Goal: Navigation & Orientation: Find specific page/section

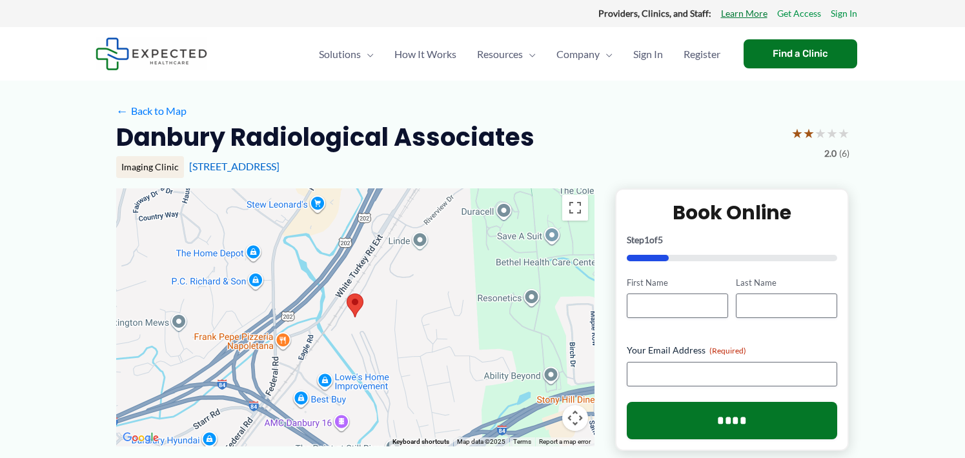
click at [754, 14] on link "Learn More" at bounding box center [744, 13] width 46 height 17
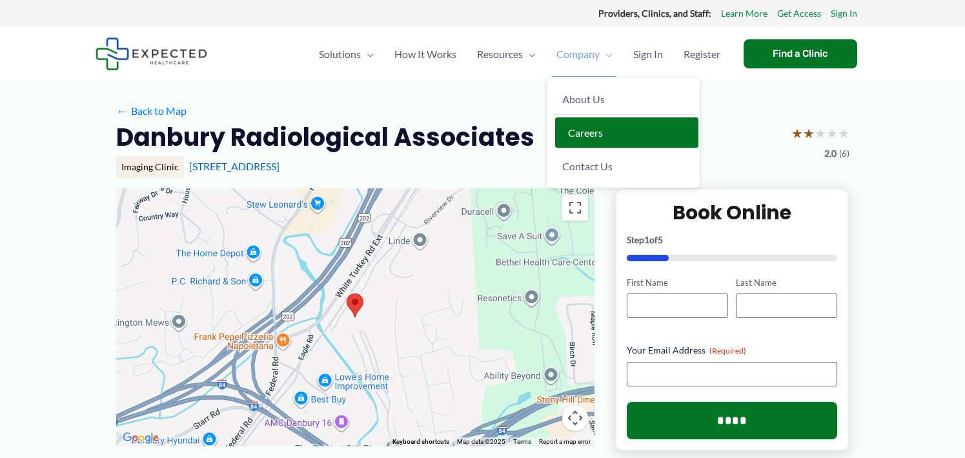
click at [576, 144] on link "Careers" at bounding box center [626, 132] width 143 height 31
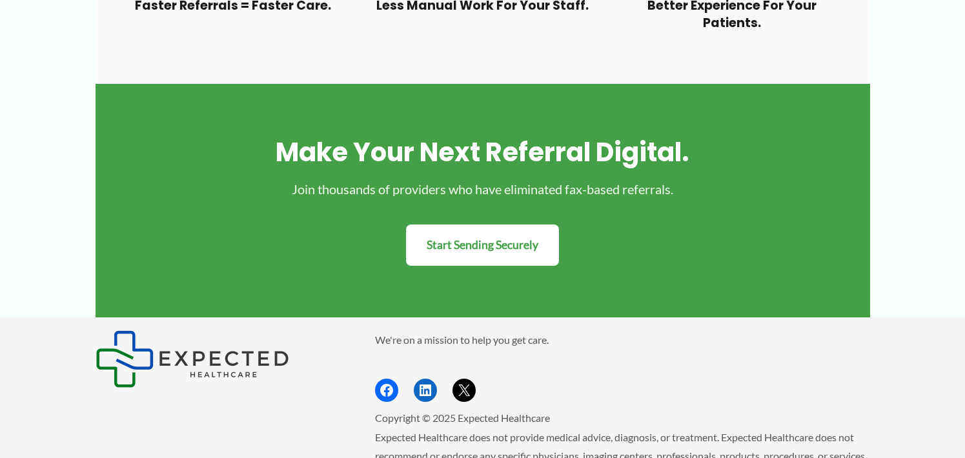
scroll to position [1354, 0]
